Goal: Check status: Check status

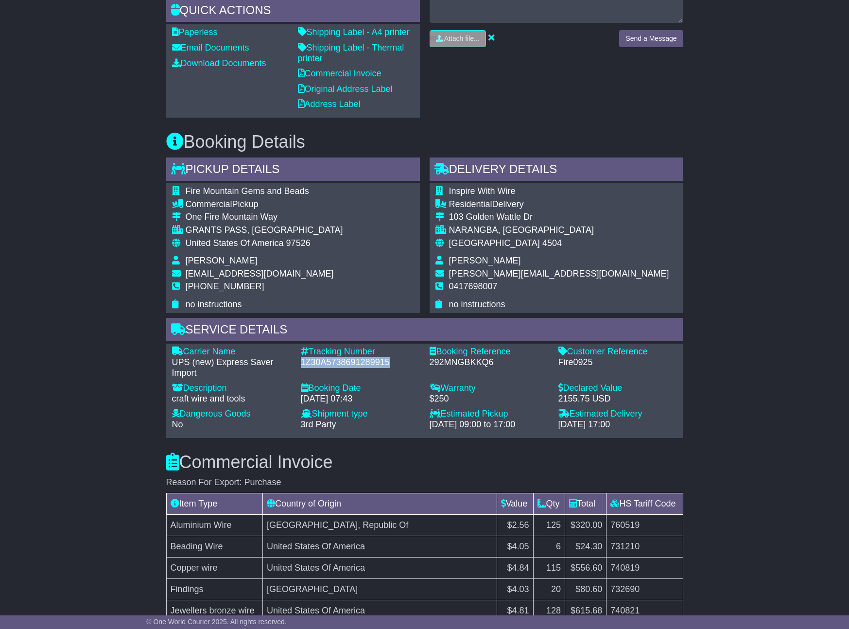
scroll to position [32, 0]
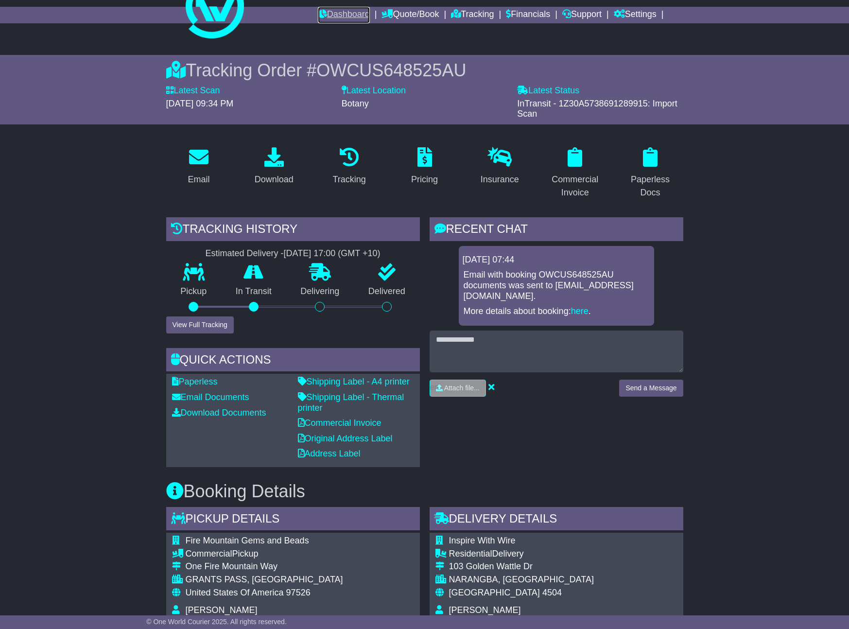
click at [332, 13] on link "Dashboard" at bounding box center [344, 15] width 52 height 17
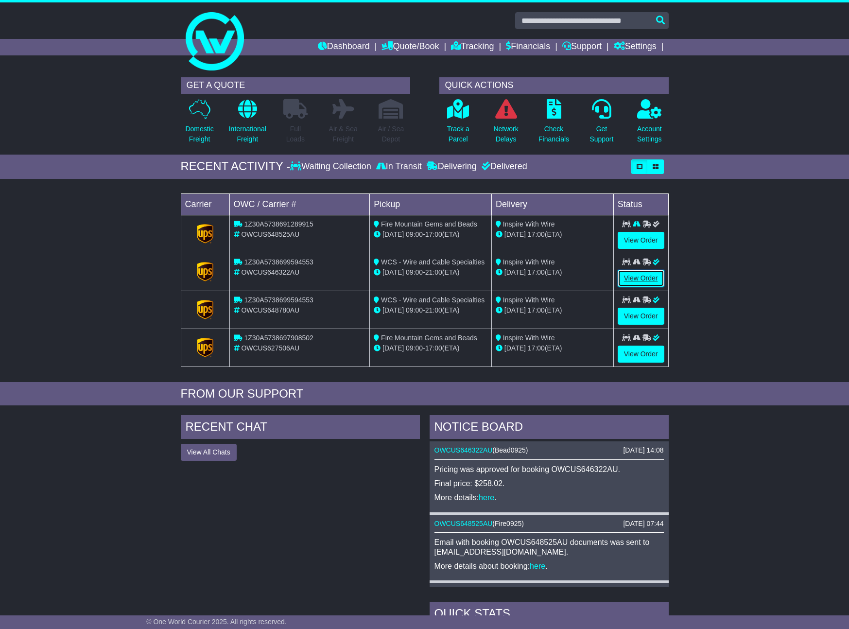
click at [647, 276] on link "View Order" at bounding box center [640, 278] width 47 height 17
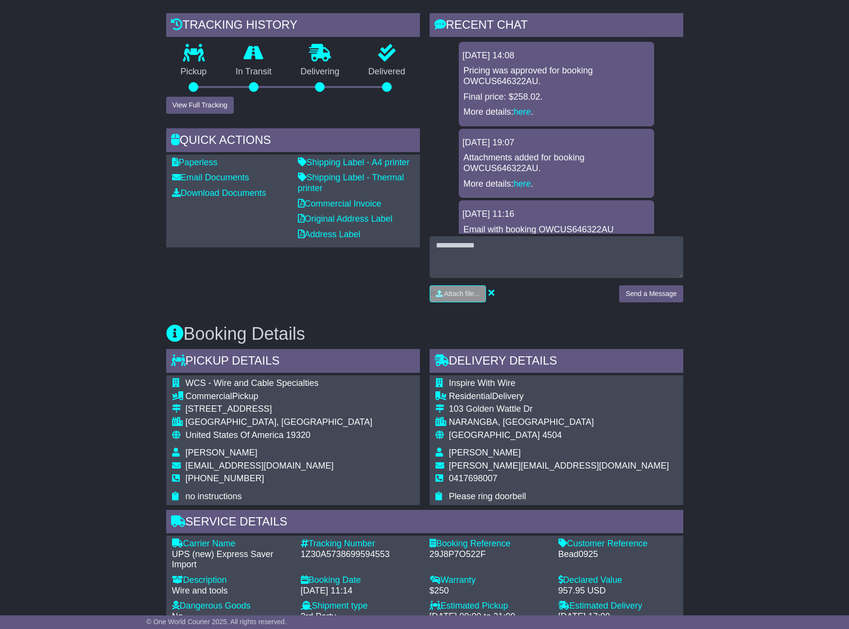
scroll to position [26, 0]
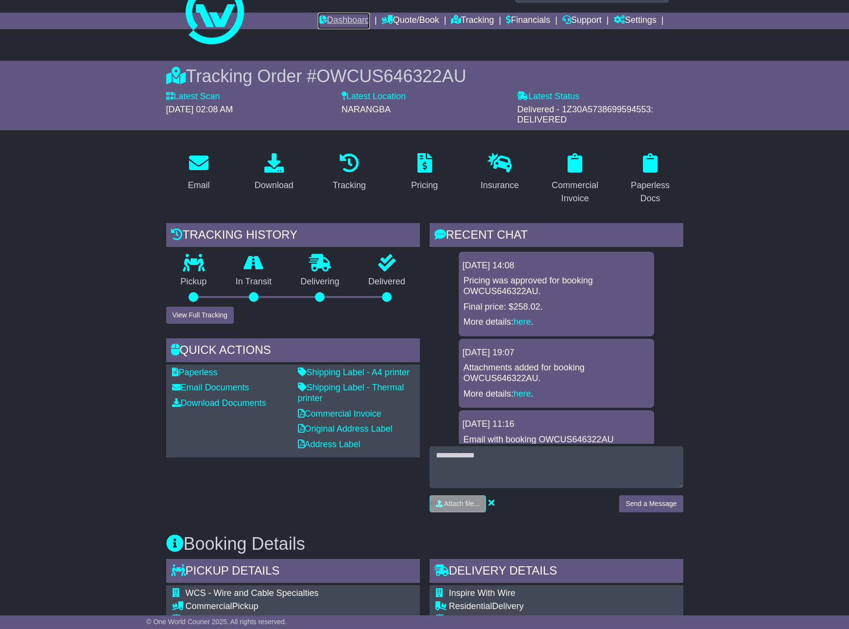
click at [339, 19] on link "Dashboard" at bounding box center [344, 21] width 52 height 17
